Goal: Transaction & Acquisition: Purchase product/service

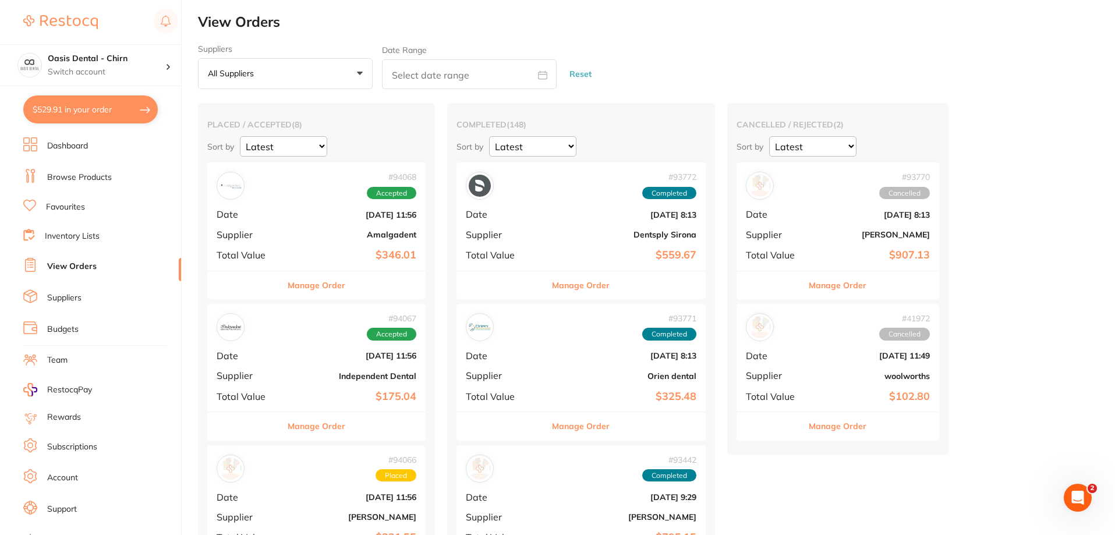
click at [109, 176] on link "Browse Products" at bounding box center [79, 178] width 65 height 12
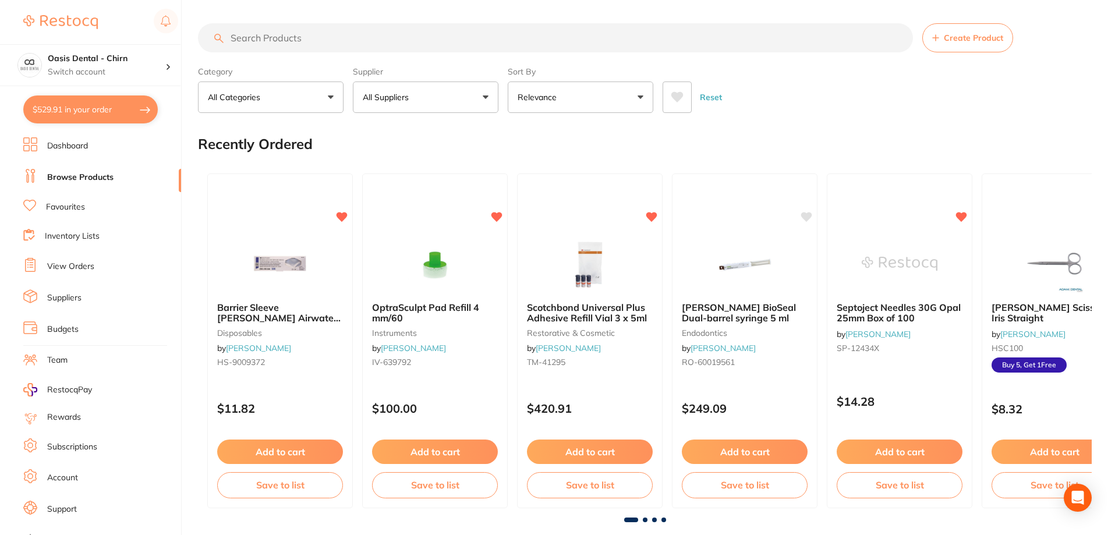
click at [296, 37] on input "search" at bounding box center [555, 37] width 715 height 29
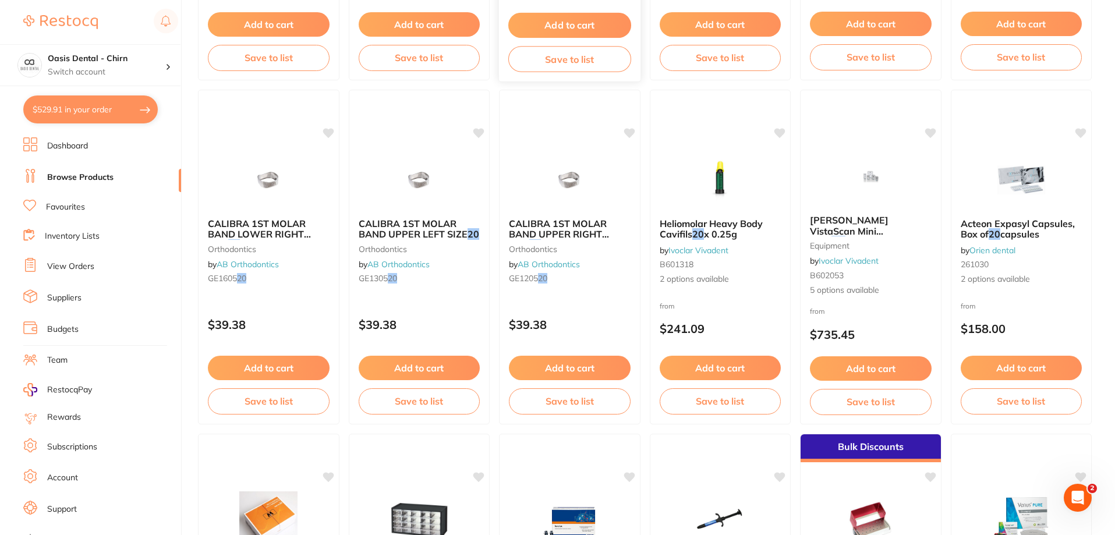
scroll to position [1863, 0]
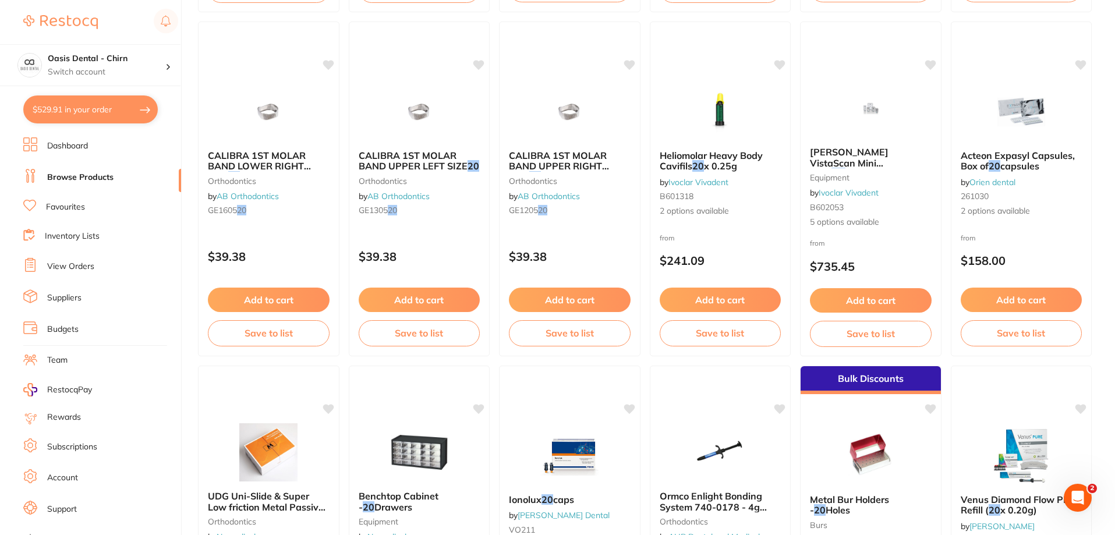
type input "mem lok 15x 20"
click at [82, 209] on link "Favourites" at bounding box center [65, 207] width 39 height 12
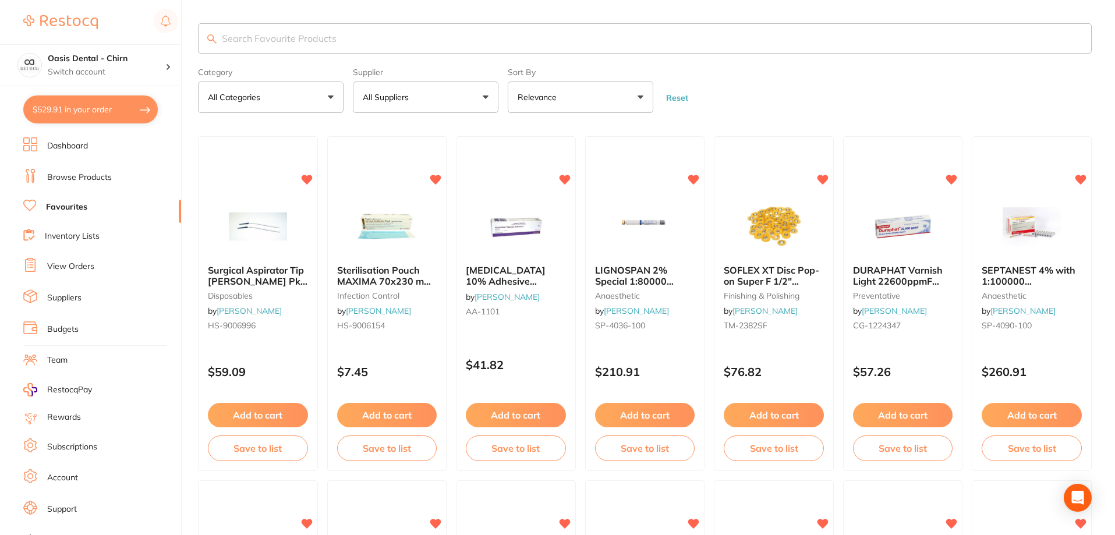
click at [261, 42] on input "search" at bounding box center [644, 38] width 893 height 30
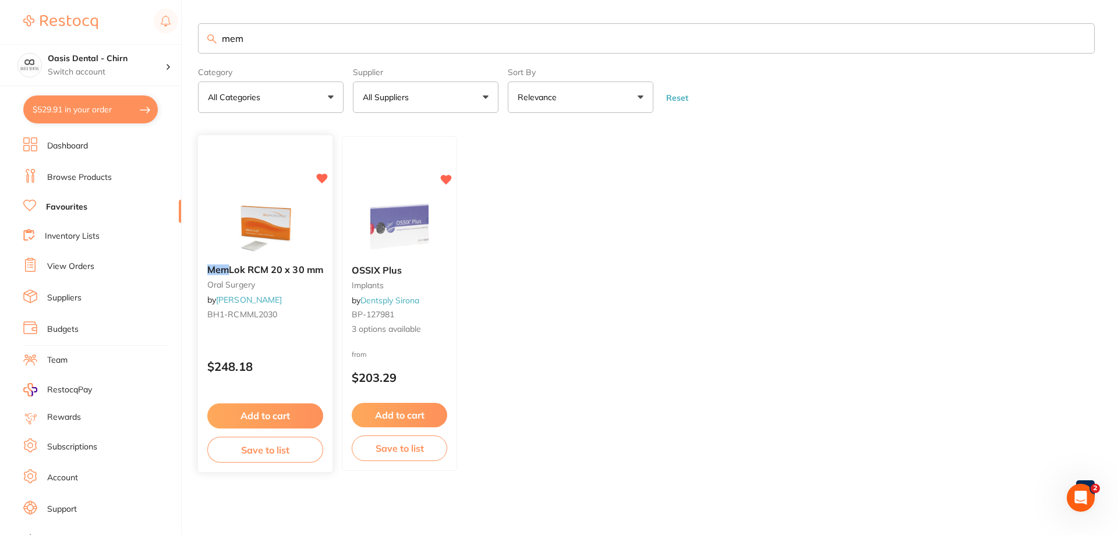
click at [278, 228] on img at bounding box center [265, 226] width 76 height 59
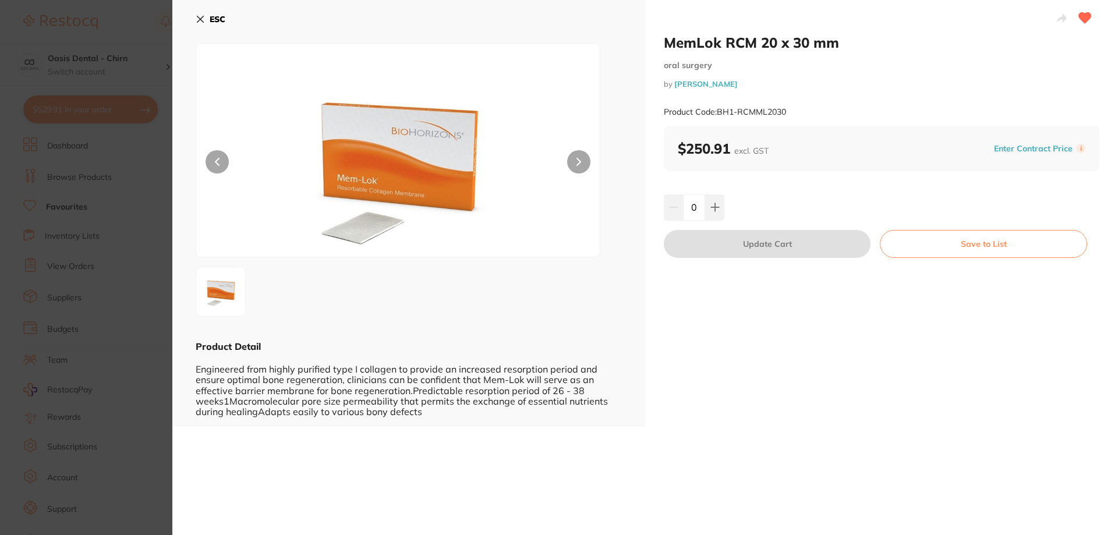
click at [201, 12] on button "ESC" at bounding box center [211, 19] width 30 height 20
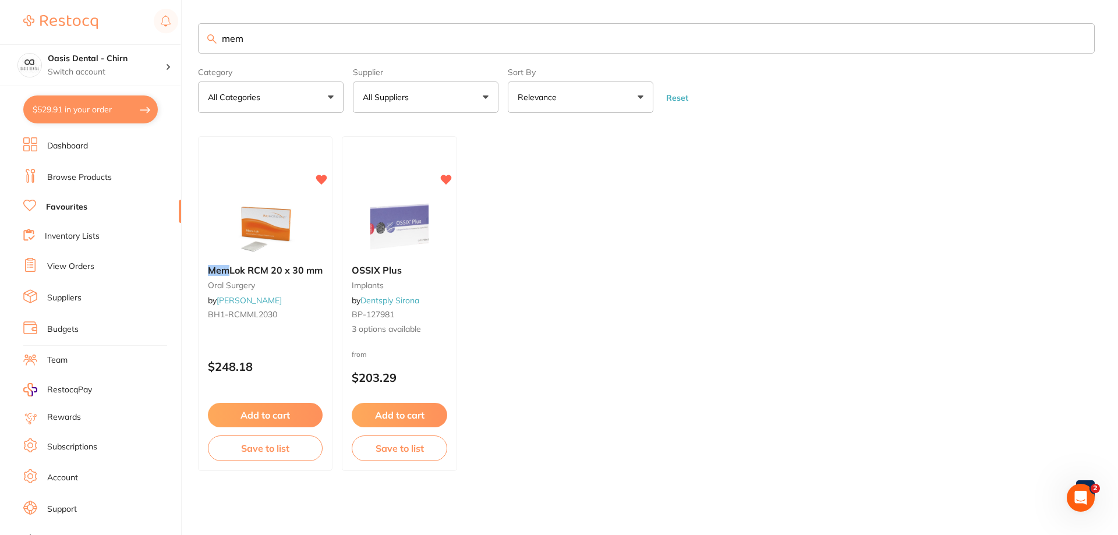
click at [300, 44] on input "mem" at bounding box center [646, 38] width 896 height 30
type input "mem lok 15x 20"
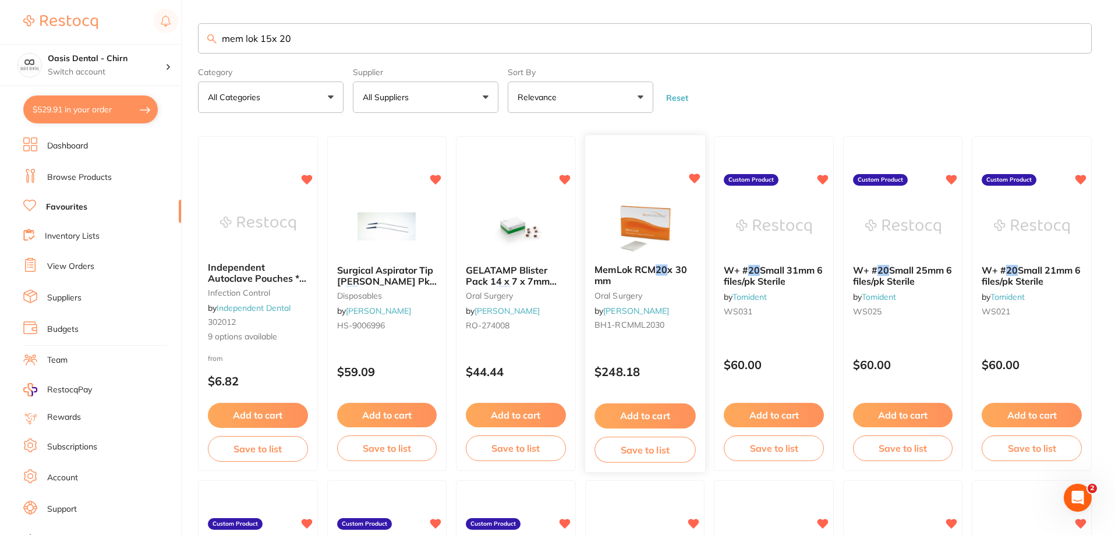
click at [662, 208] on img at bounding box center [645, 226] width 76 height 59
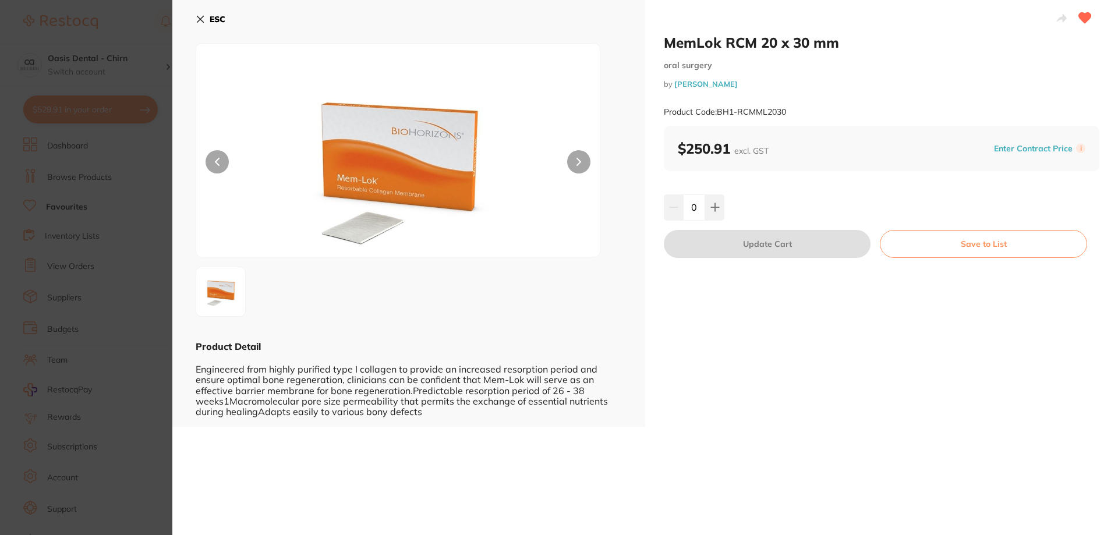
click at [206, 17] on button "ESC" at bounding box center [211, 19] width 30 height 20
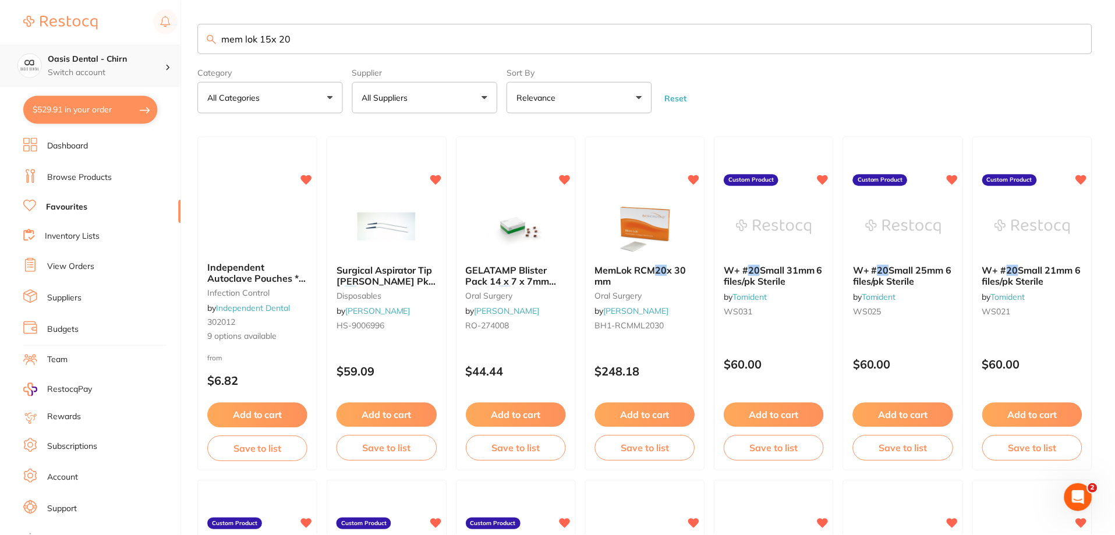
scroll to position [8, 0]
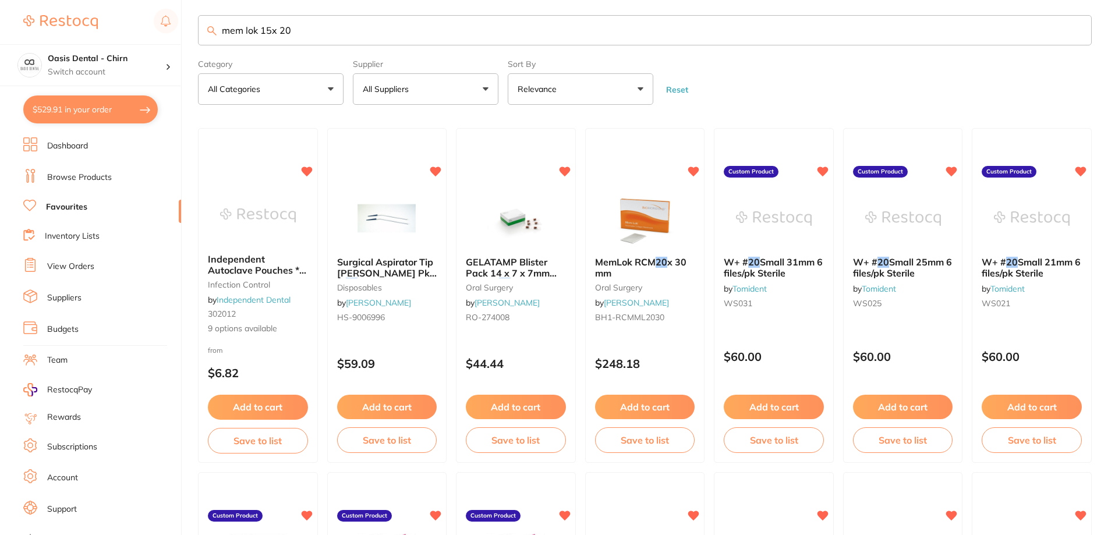
click at [99, 180] on link "Browse Products" at bounding box center [79, 178] width 65 height 12
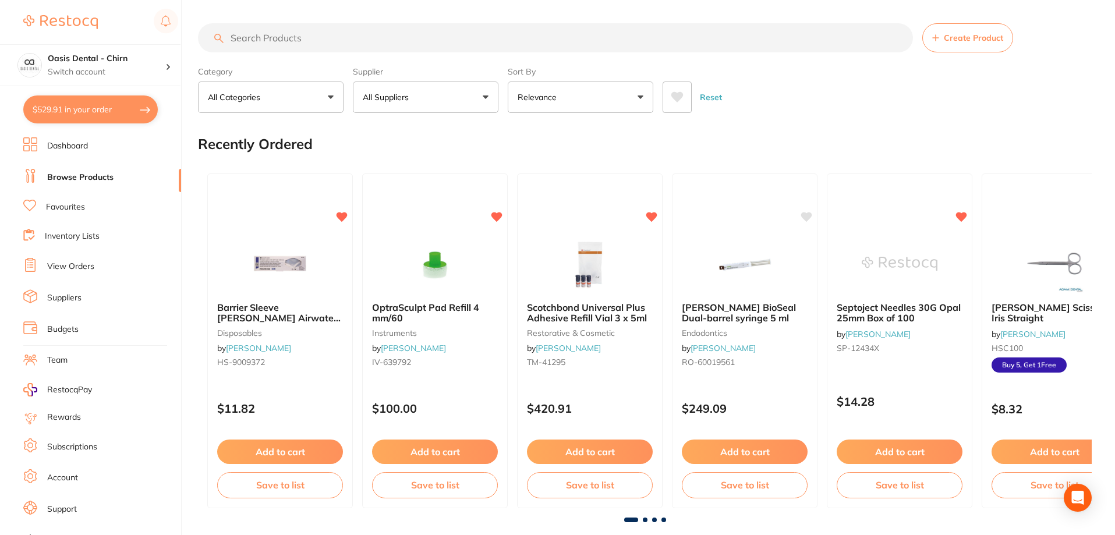
click at [291, 39] on input "search" at bounding box center [555, 37] width 715 height 29
paste input "BH-PBLEML1520"
type input "BH-PBLEML1520"
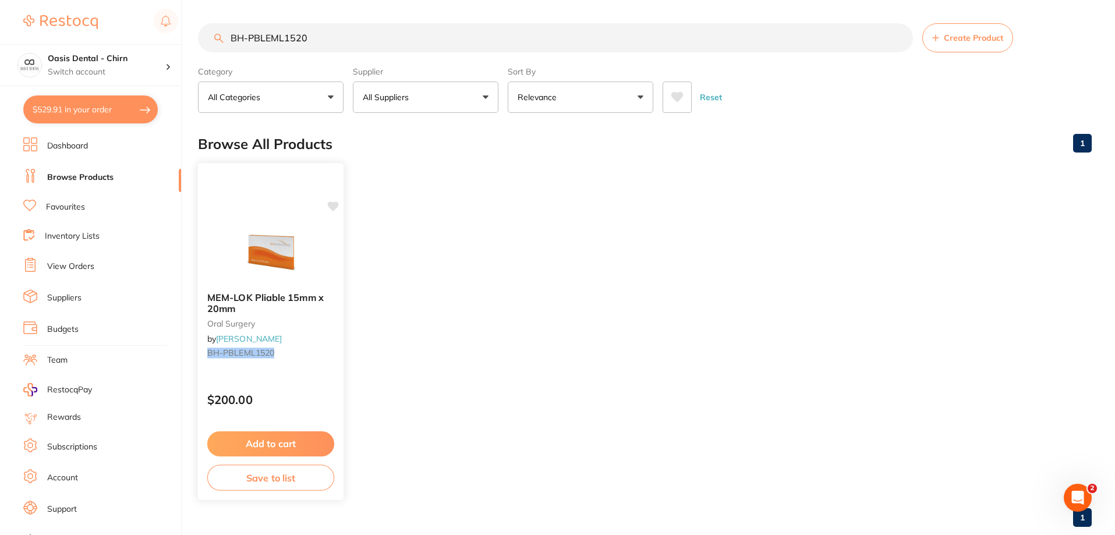
click at [335, 208] on icon at bounding box center [333, 206] width 11 height 10
click at [332, 203] on icon at bounding box center [333, 206] width 11 height 10
click at [270, 263] on img at bounding box center [270, 253] width 76 height 59
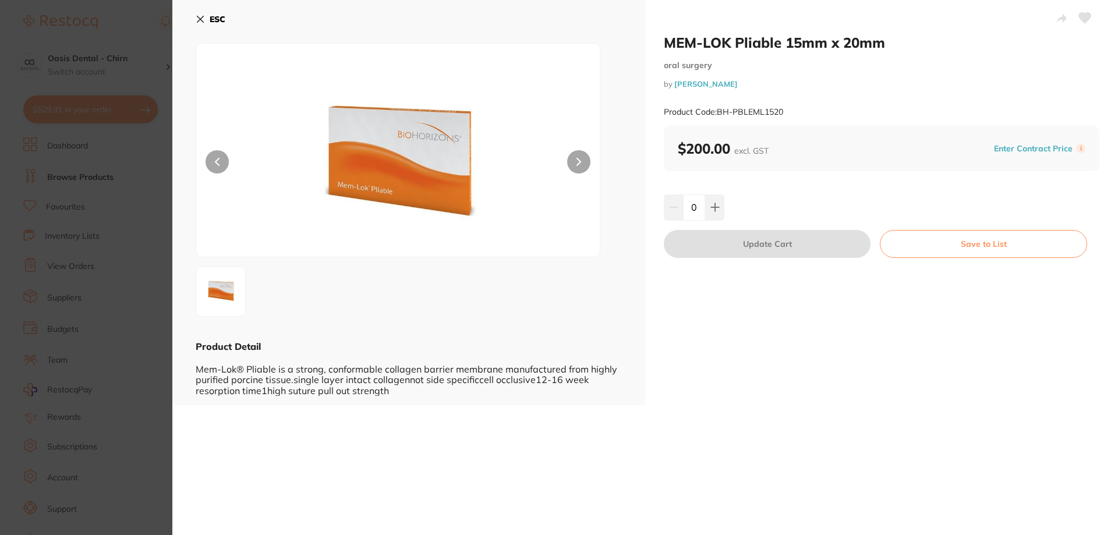
click at [1079, 19] on icon at bounding box center [1085, 18] width 12 height 10
click at [714, 204] on icon at bounding box center [714, 207] width 9 height 9
type input "1"
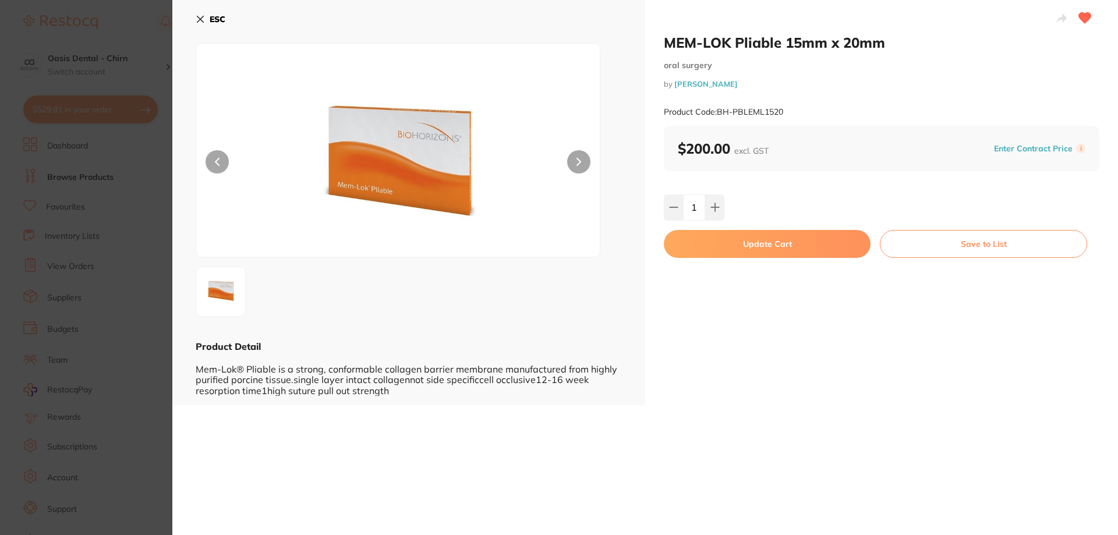
click at [737, 242] on button "Update Cart" at bounding box center [767, 244] width 207 height 28
checkbox input "false"
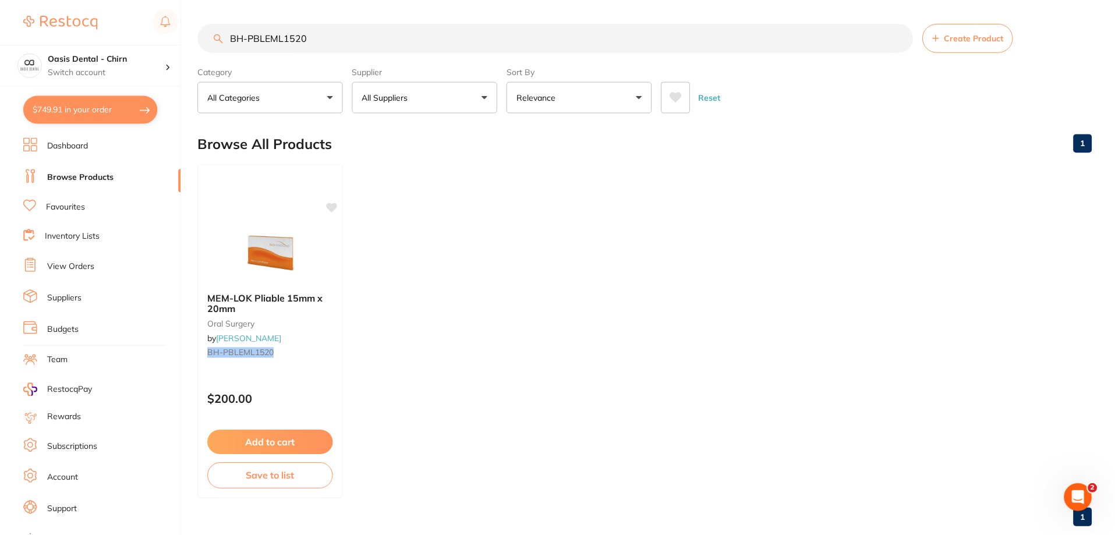
scroll to position [8, 0]
